Goal: Check status

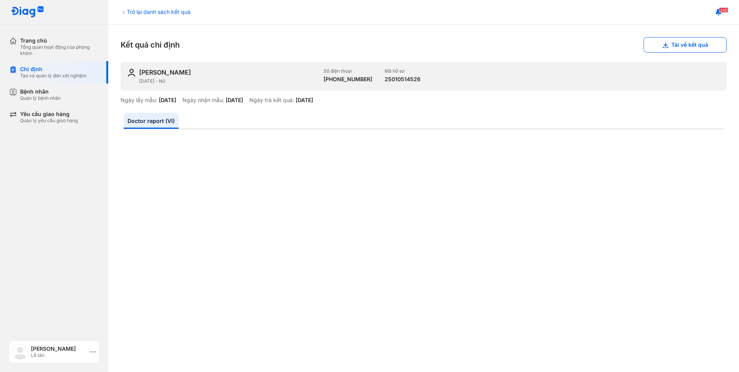
click at [91, 351] on icon at bounding box center [93, 352] width 6 height 6
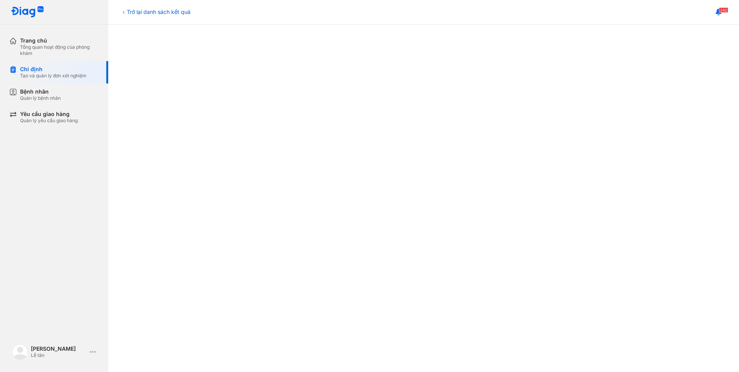
scroll to position [155, 0]
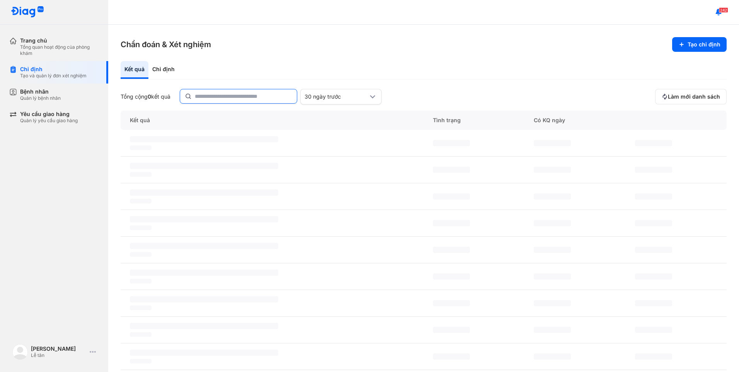
click at [260, 99] on input "text" at bounding box center [243, 96] width 97 height 14
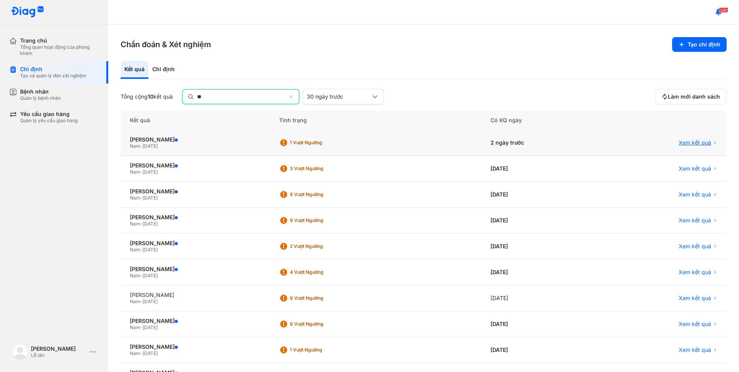
type input "**"
click at [705, 145] on span "Xem kết quả" at bounding box center [695, 143] width 32 height 7
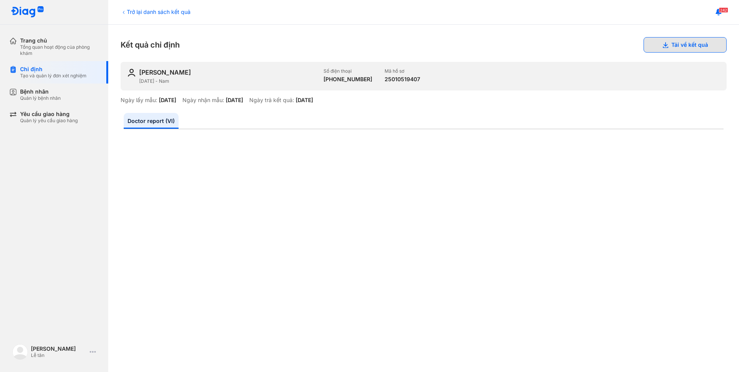
click at [671, 48] on button "Tải về kết quả" at bounding box center [685, 44] width 83 height 15
